Goal: Transaction & Acquisition: Purchase product/service

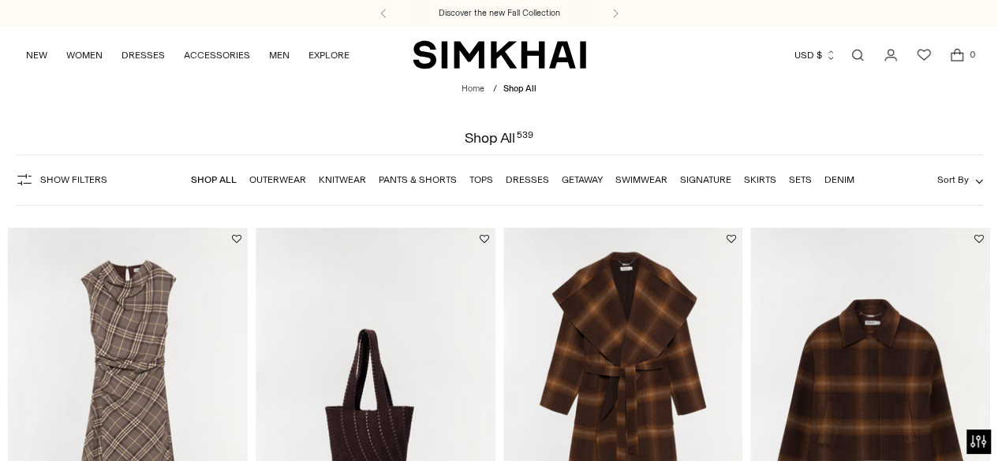
click at [339, 181] on link "Knitwear" at bounding box center [342, 179] width 47 height 11
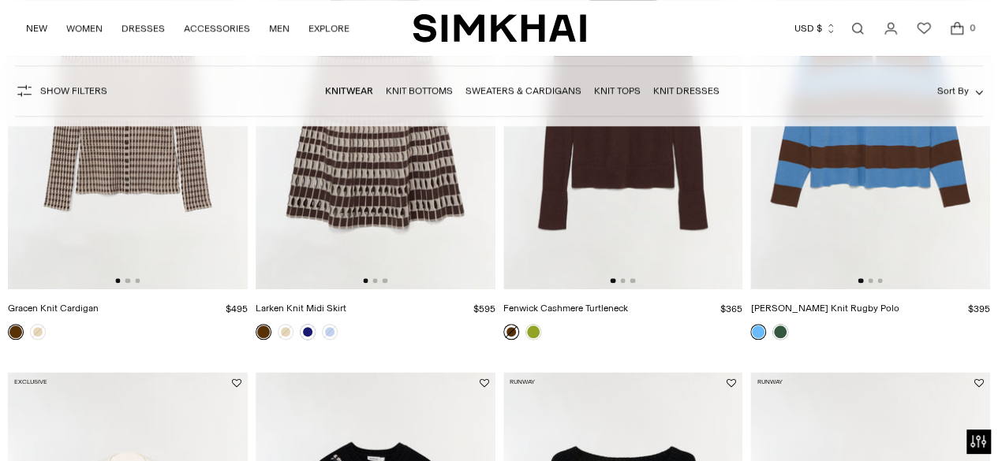
scroll to position [628, 0]
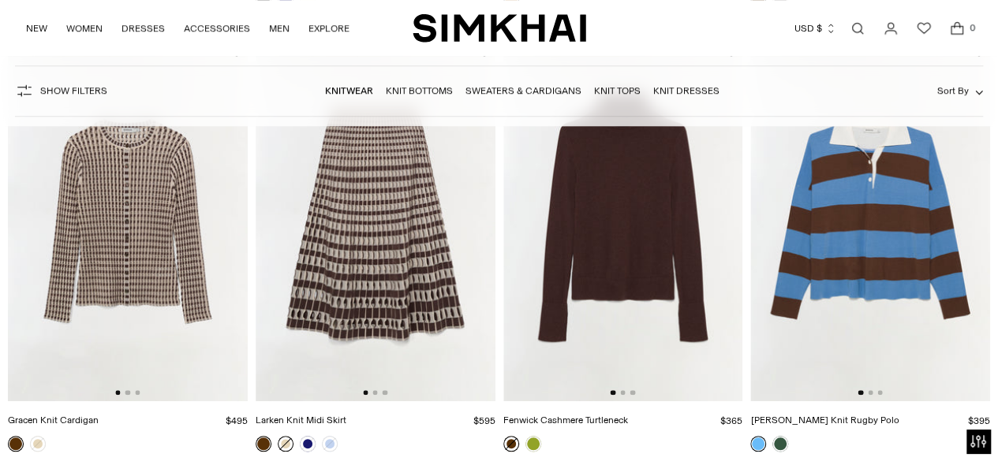
click at [279, 446] on link at bounding box center [286, 444] width 16 height 16
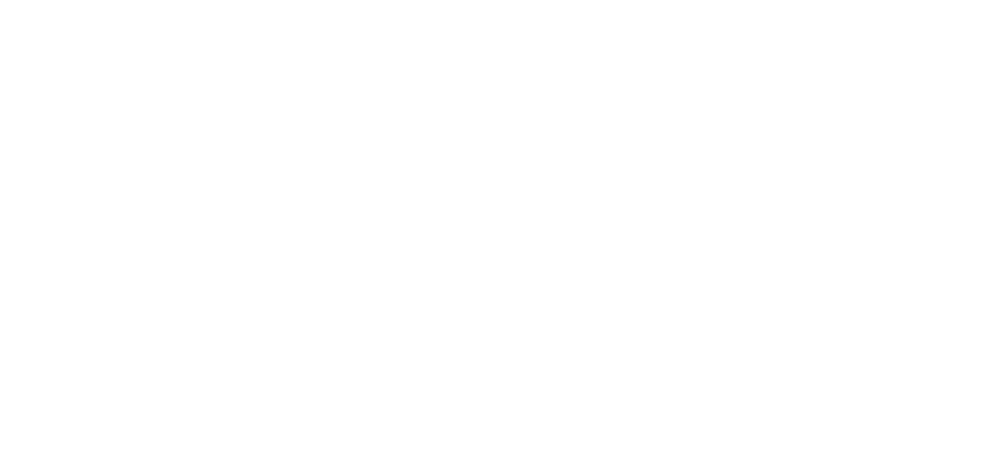
scroll to position [98, 0]
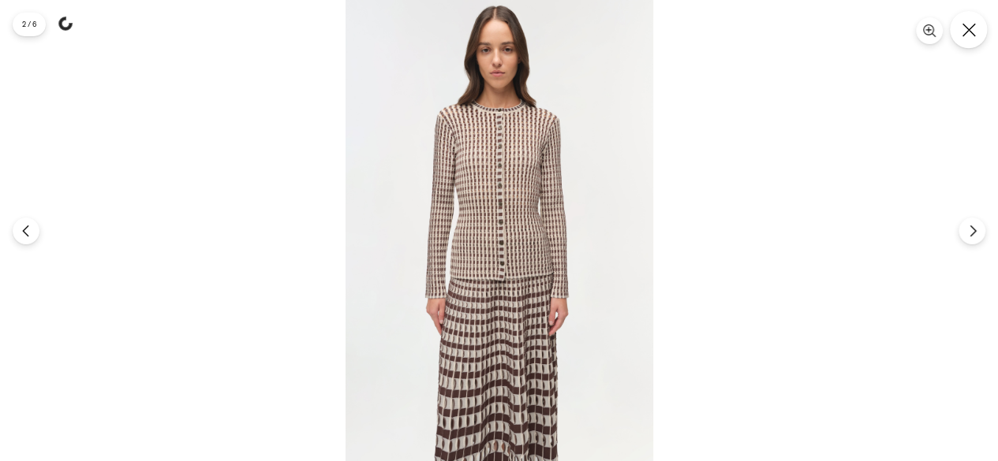
scroll to position [136, 0]
click at [969, 27] on icon "Close" at bounding box center [969, 30] width 14 height 14
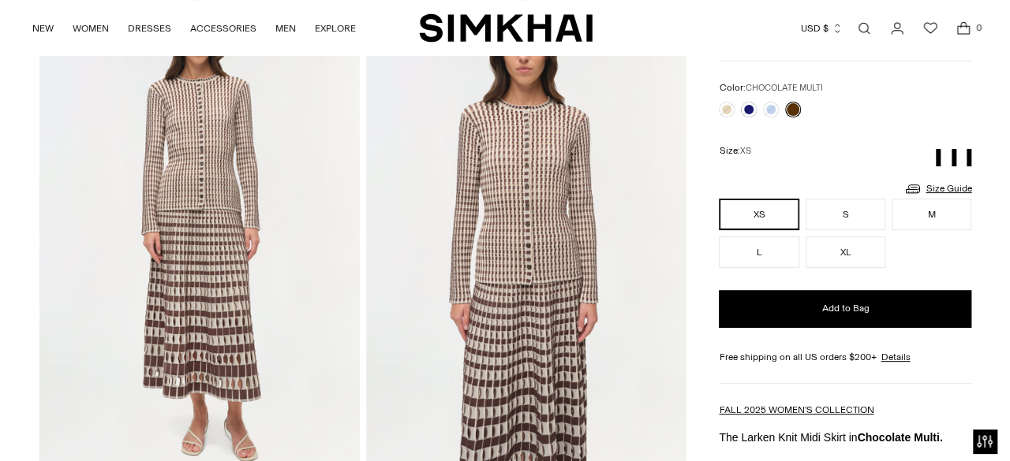
scroll to position [0, 0]
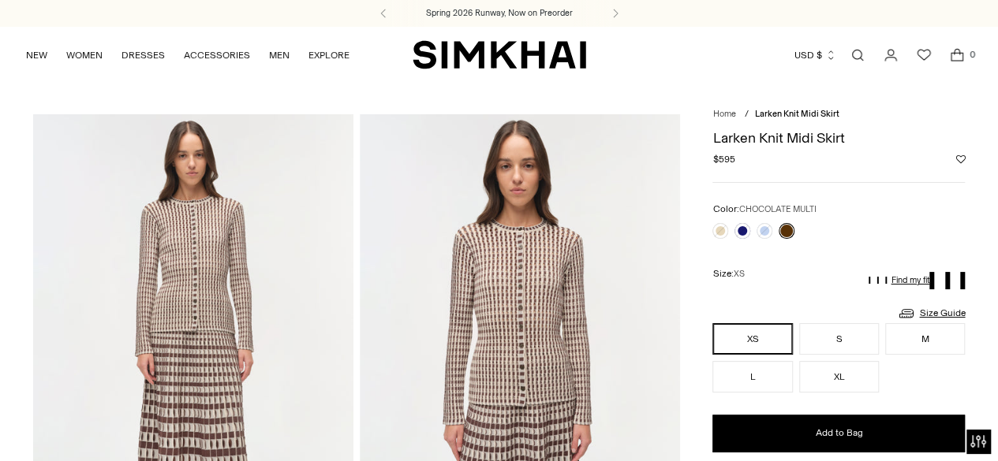
click at [859, 53] on link "Open search modal" at bounding box center [858, 55] width 32 height 32
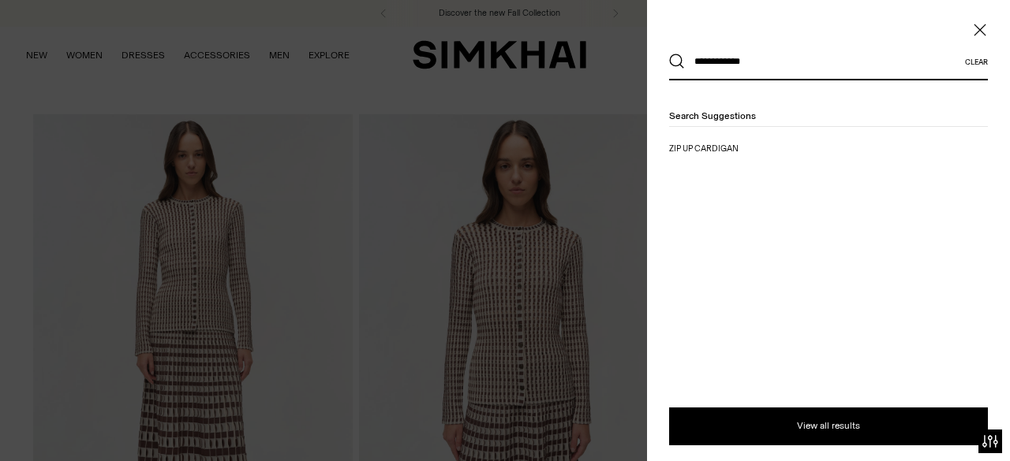
type input "**********"
click at [669, 54] on button "Search" at bounding box center [677, 62] width 16 height 16
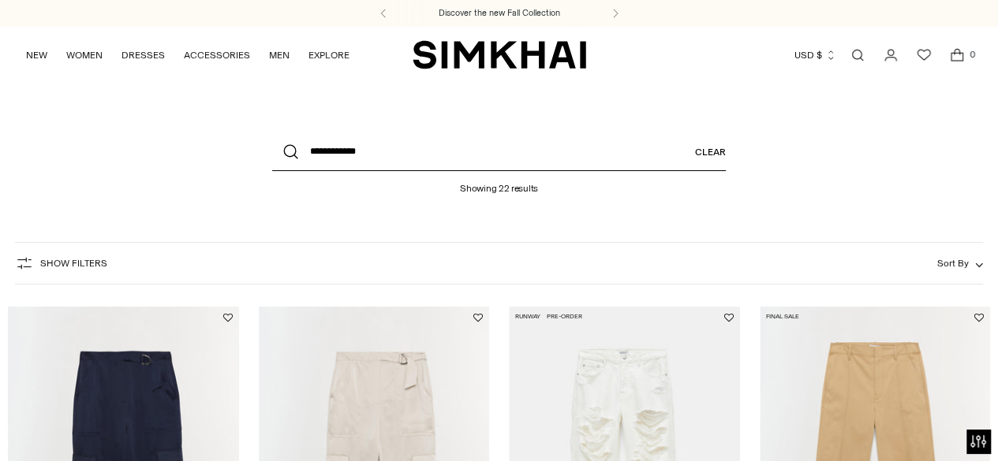
click at [365, 151] on input "**********" at bounding box center [499, 152] width 454 height 38
type input "*"
type input "**********"
click at [272, 133] on button "Search" at bounding box center [291, 152] width 38 height 38
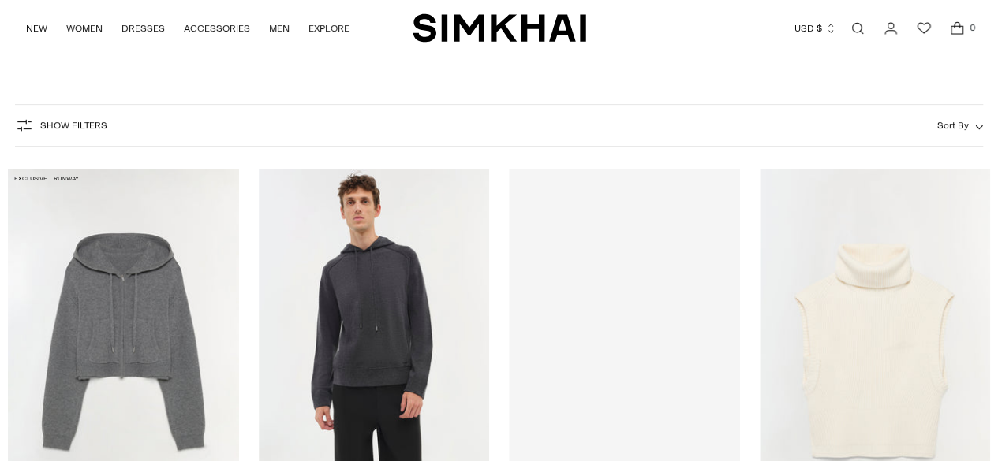
scroll to position [138, 0]
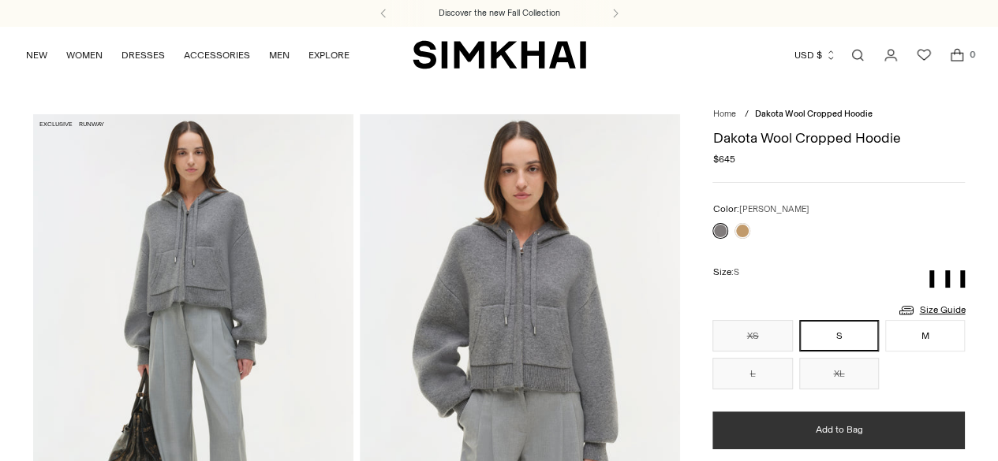
click at [841, 431] on span "Add to Bag" at bounding box center [838, 430] width 47 height 13
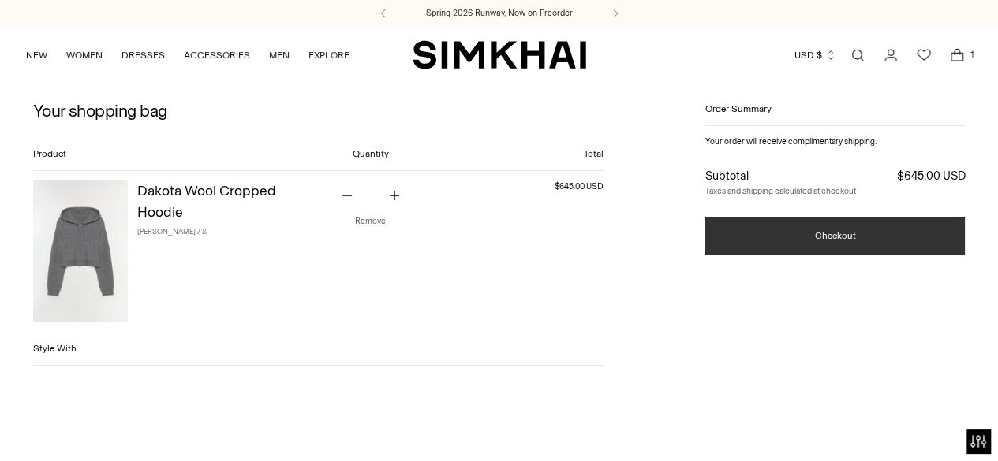
click at [831, 230] on button "Checkout" at bounding box center [834, 236] width 260 height 38
